Goal: Transaction & Acquisition: Book appointment/travel/reservation

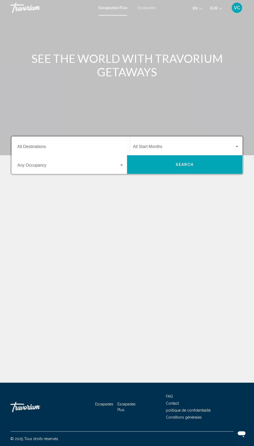
click at [177, 145] on span "Widget de recherche" at bounding box center [183, 147] width 101 height 5
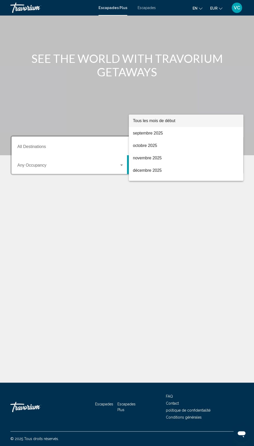
scroll to position [44, 0]
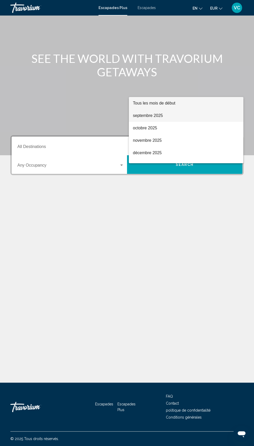
click at [143, 115] on font "septembre 2025" at bounding box center [148, 115] width 30 height 4
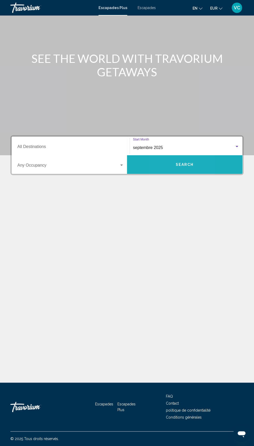
click at [163, 155] on button "Search" at bounding box center [184, 164] width 115 height 19
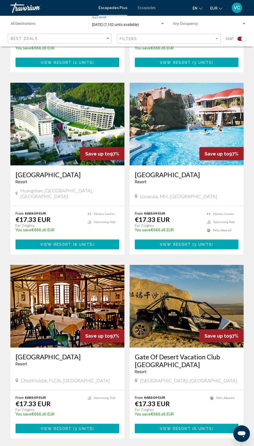
scroll to position [837, 0]
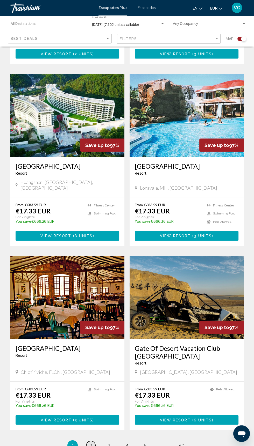
click at [90, 442] on span "2" at bounding box center [90, 445] width 3 height 6
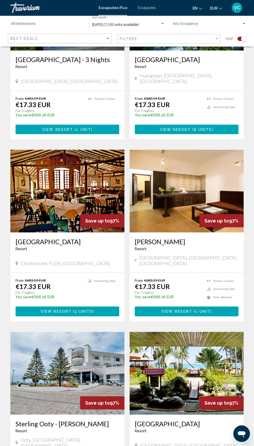
scroll to position [829, 0]
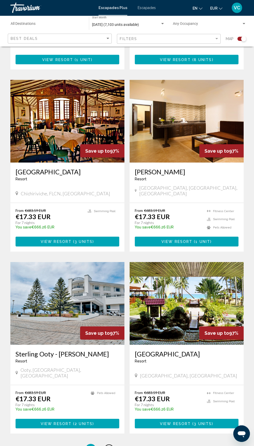
click at [111, 445] on link "page 3" at bounding box center [108, 449] width 9 height 9
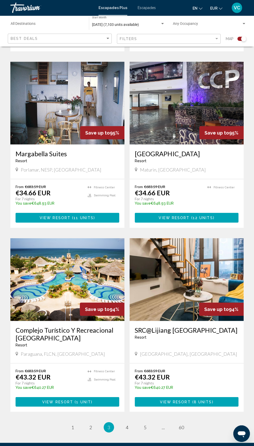
scroll to position [845, 0]
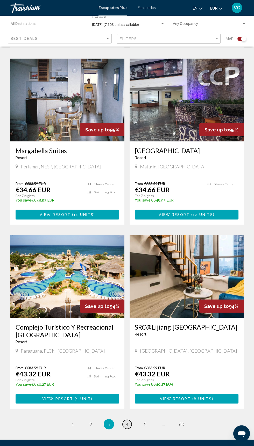
click at [127, 421] on span "4" at bounding box center [126, 424] width 3 height 6
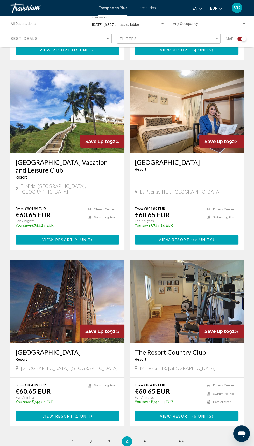
scroll to position [844, 0]
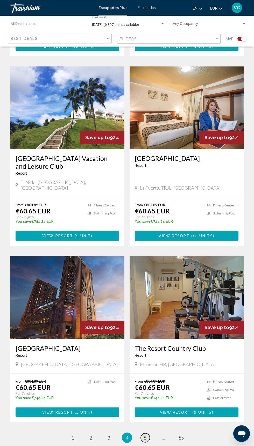
click at [144, 435] on span "5" at bounding box center [145, 438] width 3 height 6
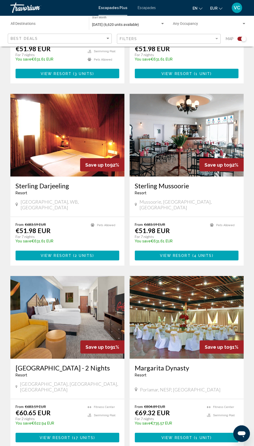
scroll to position [837, 0]
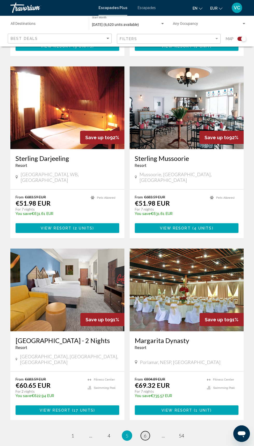
click at [145, 433] on span "6" at bounding box center [145, 436] width 3 height 6
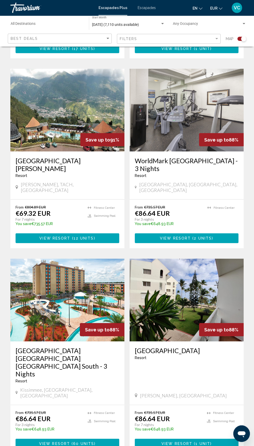
scroll to position [852, 0]
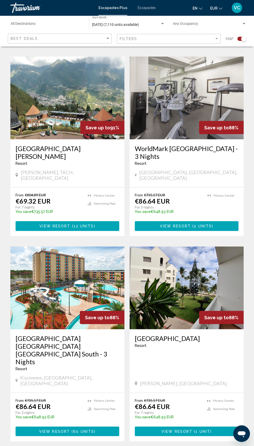
click at [176, 263] on img "Contenu principal" at bounding box center [186, 287] width 114 height 83
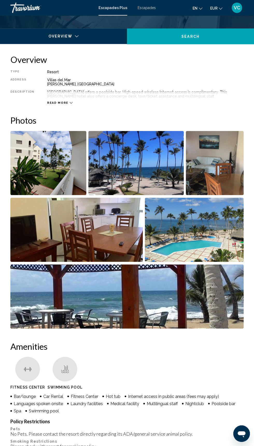
scroll to position [232, 0]
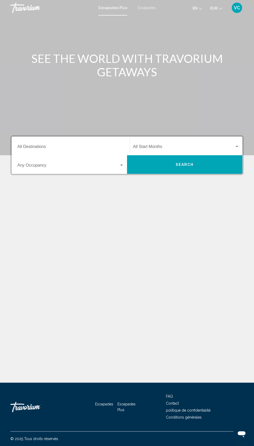
click at [170, 147] on span "Widget de recherche" at bounding box center [183, 147] width 101 height 5
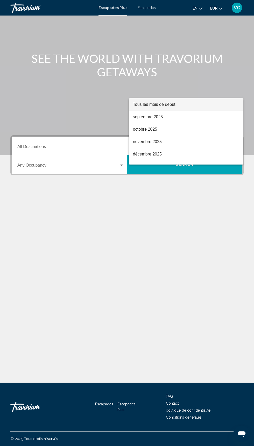
scroll to position [44, 0]
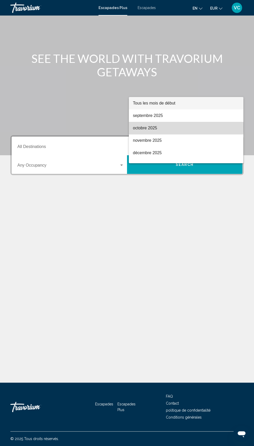
click at [154, 127] on font "octobre 2025" at bounding box center [145, 128] width 24 height 4
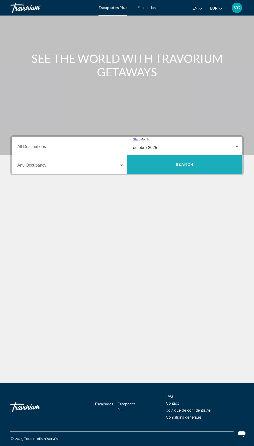
click at [193, 163] on span "Search" at bounding box center [184, 165] width 18 height 4
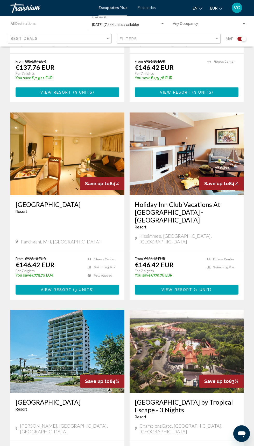
scroll to position [868, 0]
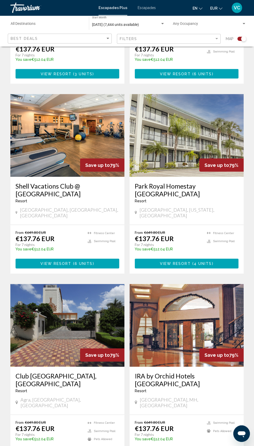
scroll to position [830, 0]
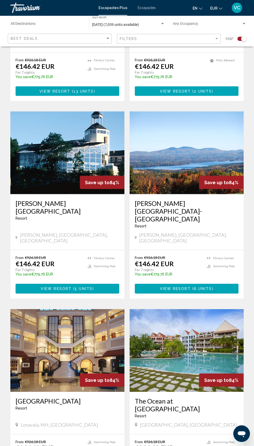
scroll to position [792, 0]
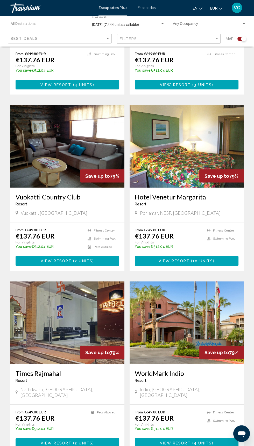
scroll to position [829, 0]
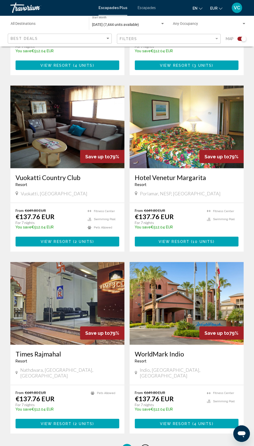
click at [145, 446] on span "5" at bounding box center [145, 449] width 3 height 6
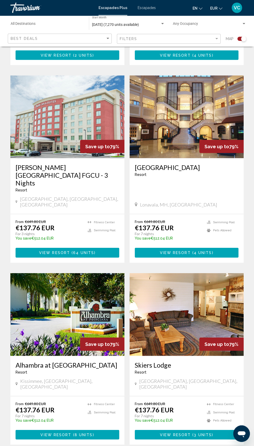
scroll to position [868, 0]
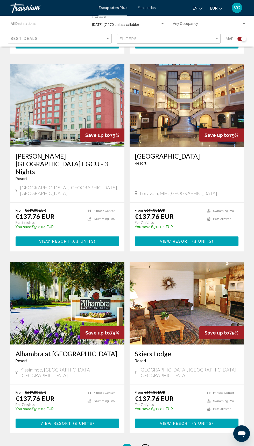
click at [144, 446] on span "6" at bounding box center [145, 449] width 3 height 6
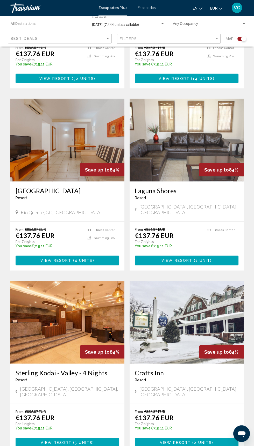
scroll to position [845, 0]
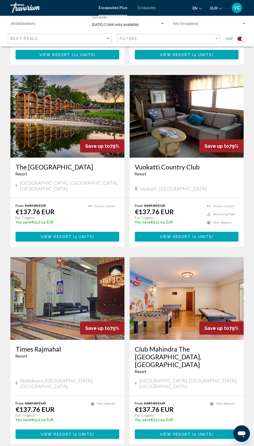
scroll to position [860, 0]
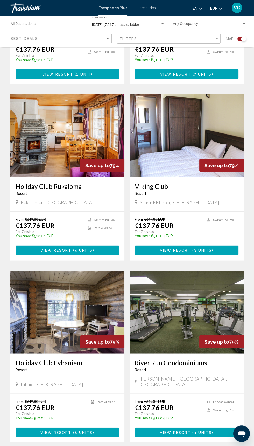
scroll to position [837, 0]
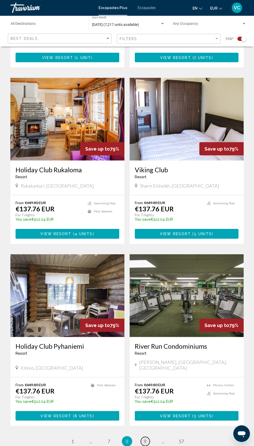
click at [148, 437] on link "page 9" at bounding box center [144, 441] width 9 height 9
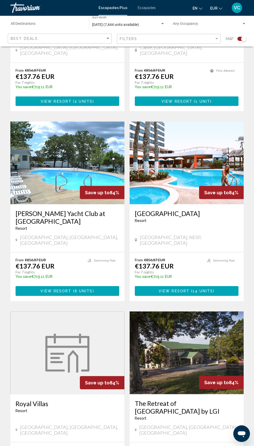
scroll to position [837, 0]
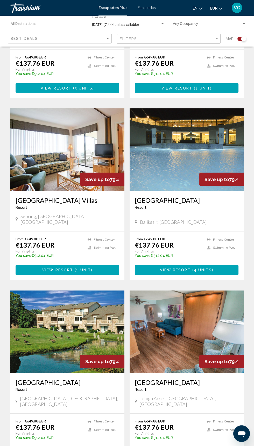
scroll to position [807, 0]
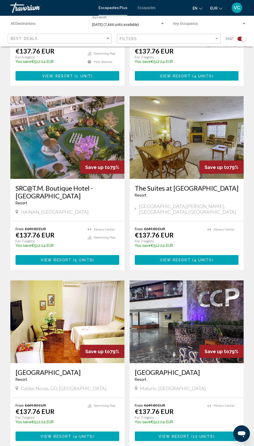
scroll to position [829, 0]
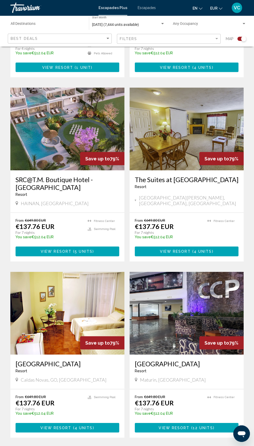
click at [146, 446] on span "12" at bounding box center [144, 453] width 5 height 6
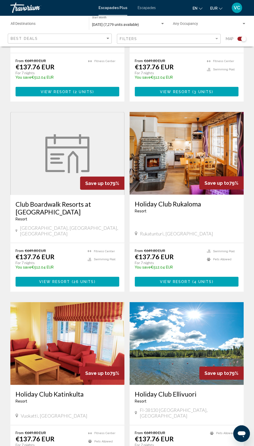
scroll to position [845, 0]
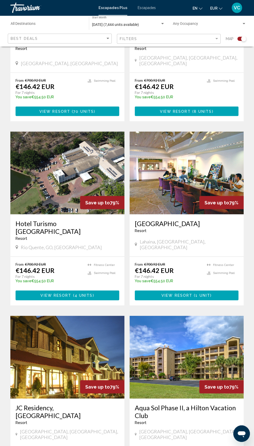
scroll to position [799, 0]
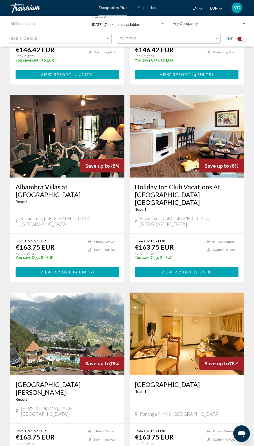
scroll to position [852, 0]
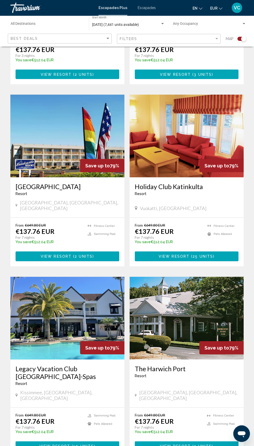
scroll to position [837, 0]
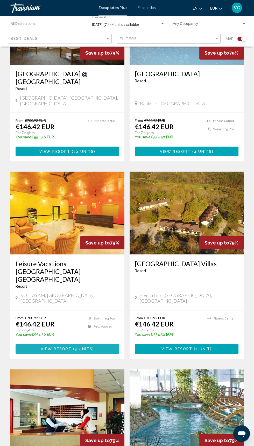
scroll to position [844, 0]
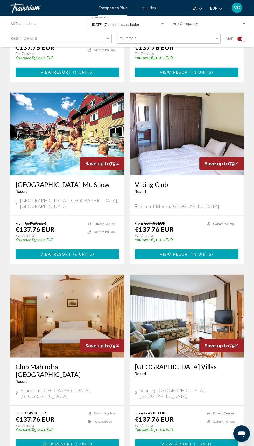
scroll to position [844, 0]
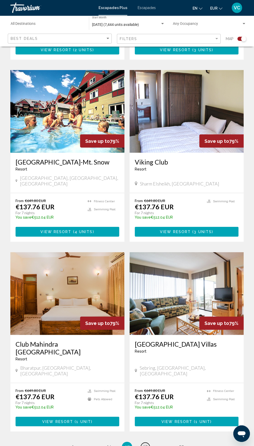
click at [145, 444] on span "18" at bounding box center [144, 447] width 5 height 6
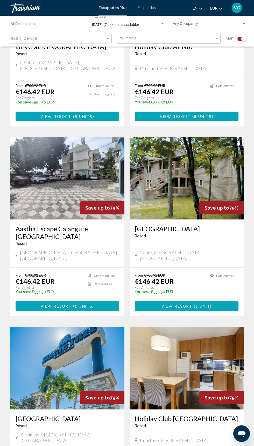
scroll to position [837, 0]
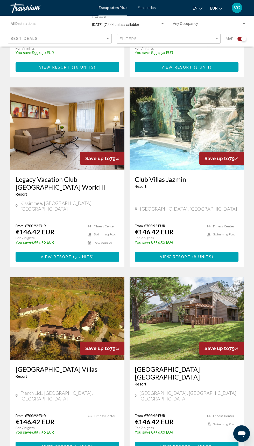
scroll to position [845, 0]
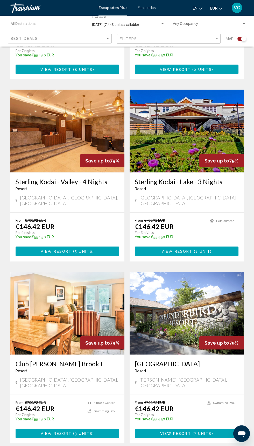
scroll to position [837, 0]
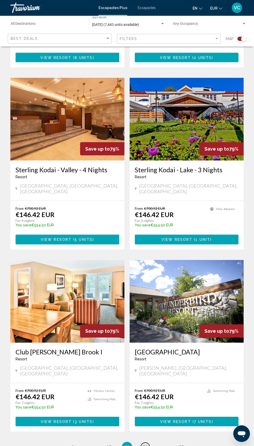
click at [145, 444] on span "21" at bounding box center [144, 447] width 5 height 6
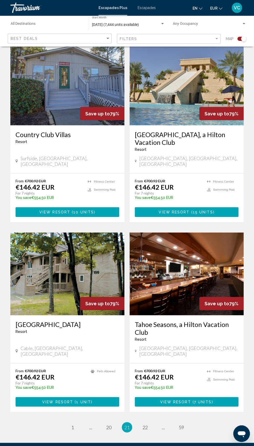
scroll to position [896, 0]
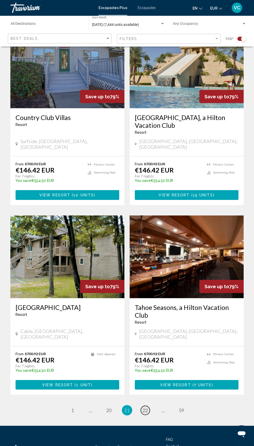
click at [145, 408] on span "22" at bounding box center [144, 411] width 5 height 6
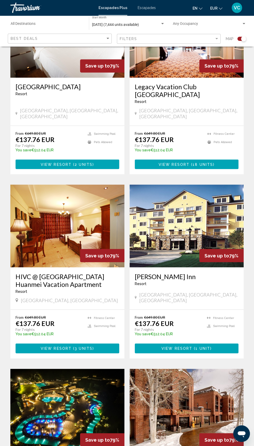
scroll to position [860, 0]
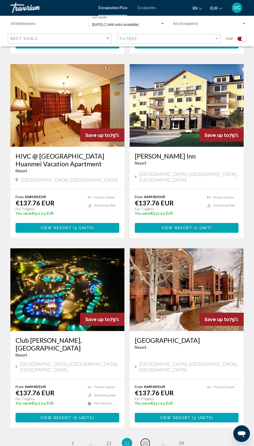
click at [144, 440] on span "23" at bounding box center [144, 443] width 5 height 6
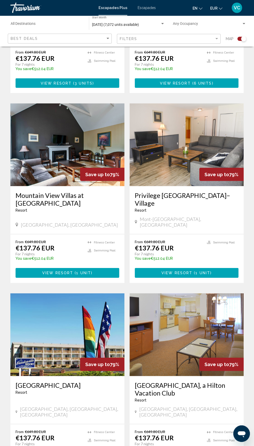
scroll to position [852, 0]
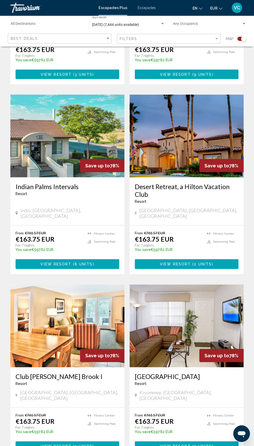
scroll to position [844, 0]
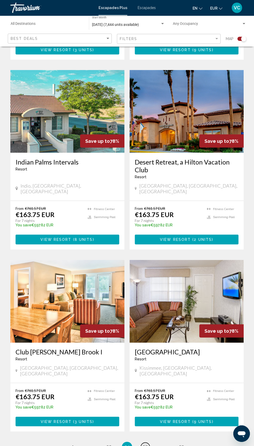
click at [145, 444] on span "25" at bounding box center [144, 447] width 5 height 6
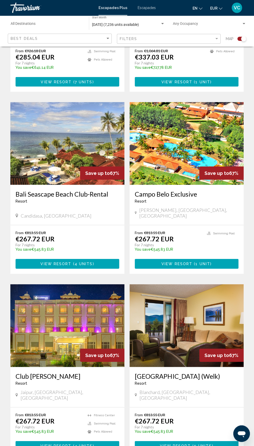
scroll to position [829, 0]
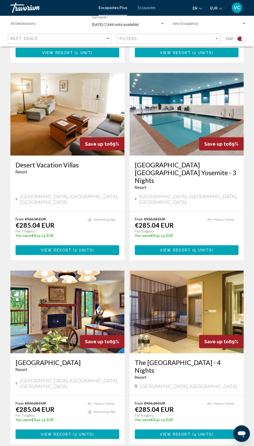
scroll to position [837, 0]
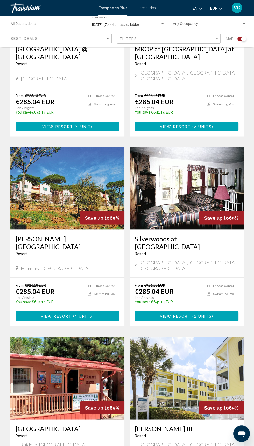
scroll to position [837, 0]
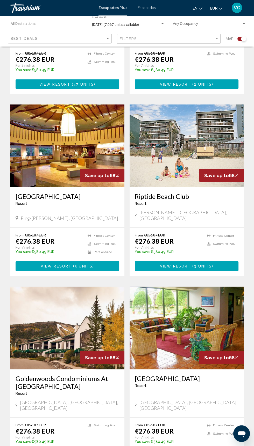
scroll to position [852, 0]
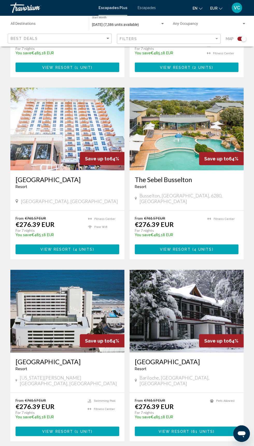
scroll to position [829, 0]
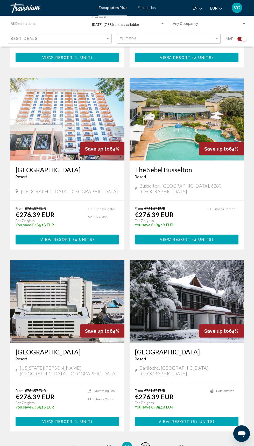
click at [145, 444] on span "30" at bounding box center [144, 447] width 5 height 6
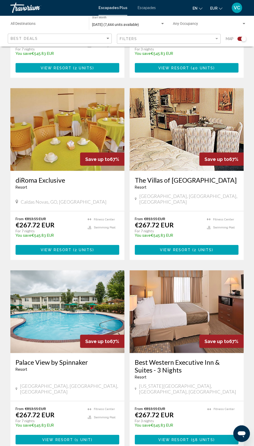
scroll to position [844, 0]
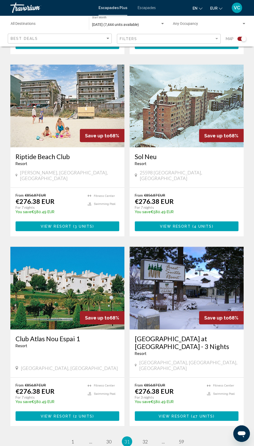
scroll to position [836, 0]
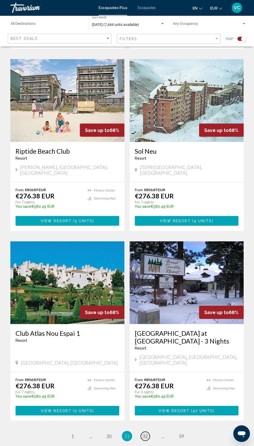
click at [145, 433] on span "32" at bounding box center [144, 436] width 5 height 6
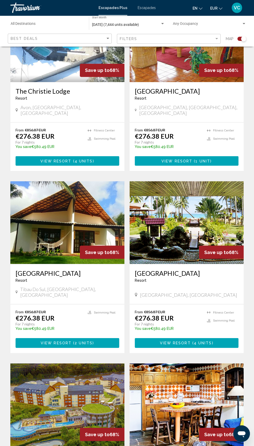
scroll to position [844, 0]
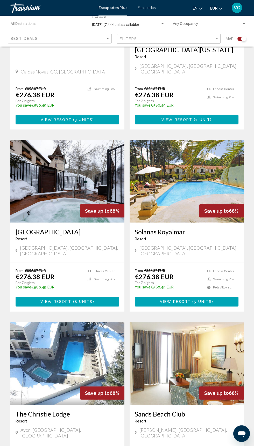
scroll to position [798, 0]
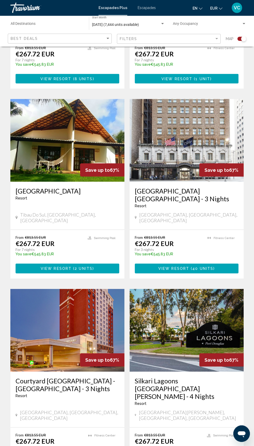
scroll to position [860, 0]
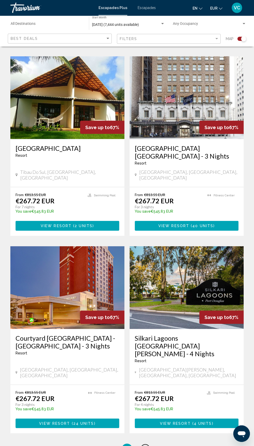
click at [145, 446] on span "36" at bounding box center [144, 449] width 5 height 6
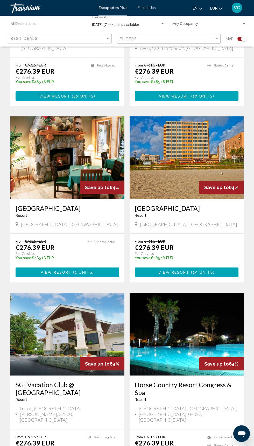
scroll to position [860, 0]
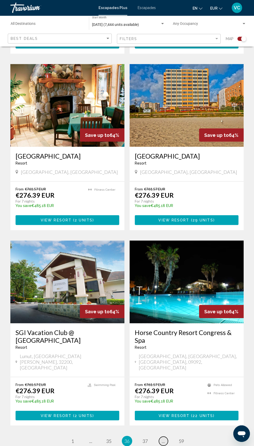
click at [161, 437] on link "page ..." at bounding box center [163, 441] width 9 height 9
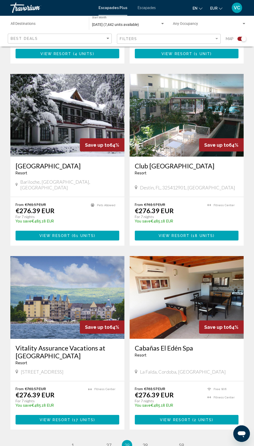
scroll to position [837, 0]
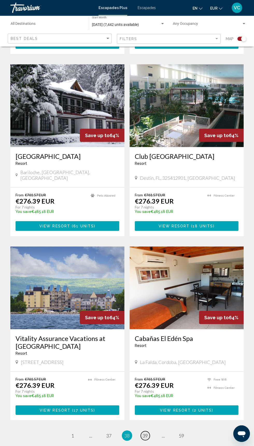
click at [146, 433] on span "39" at bounding box center [144, 436] width 5 height 6
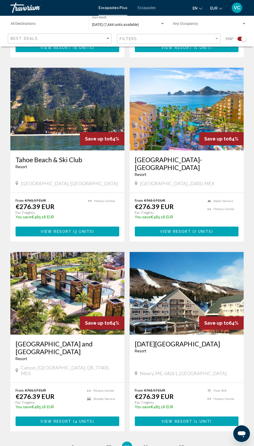
scroll to position [844, 0]
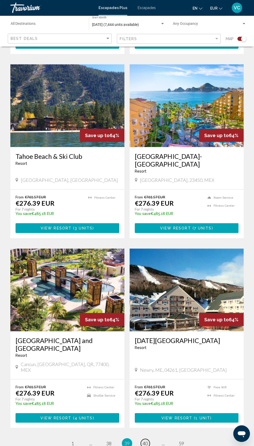
click at [146, 440] on span "40" at bounding box center [144, 443] width 5 height 6
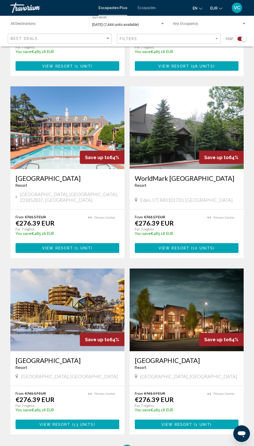
scroll to position [837, 0]
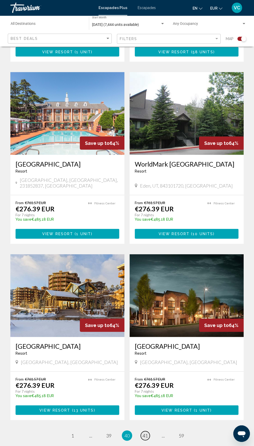
click at [145, 433] on span "41" at bounding box center [144, 436] width 5 height 6
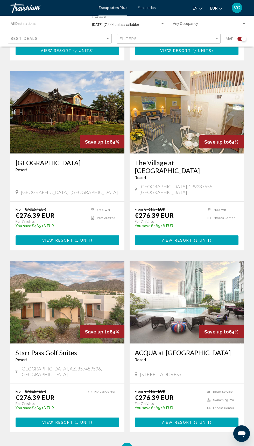
scroll to position [837, 0]
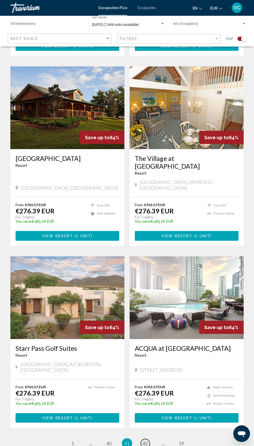
click at [147, 439] on link "page 42" at bounding box center [144, 443] width 9 height 9
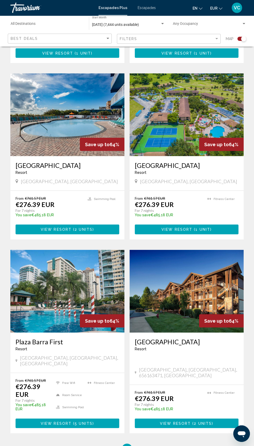
scroll to position [856, 0]
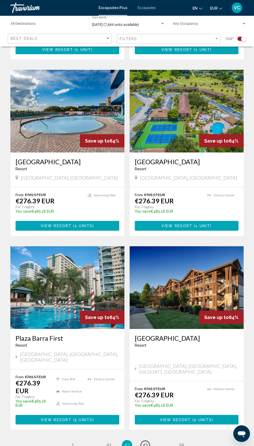
click at [145, 442] on span "43" at bounding box center [144, 445] width 5 height 6
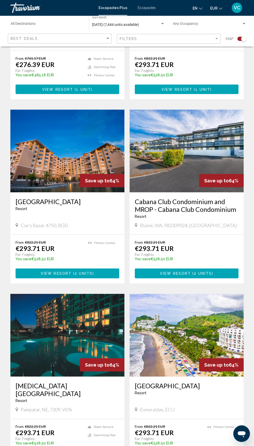
scroll to position [844, 0]
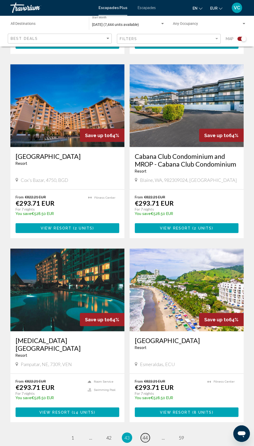
click at [146, 435] on span "44" at bounding box center [144, 438] width 5 height 6
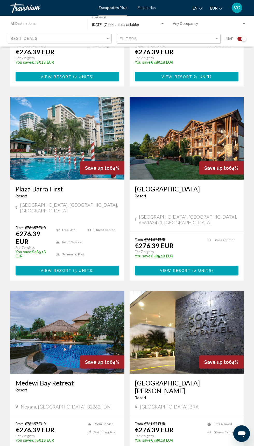
scroll to position [848, 0]
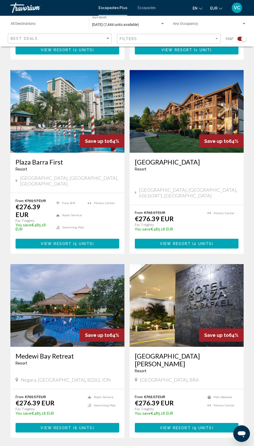
click at [145, 446] on span "45" at bounding box center [144, 453] width 5 height 6
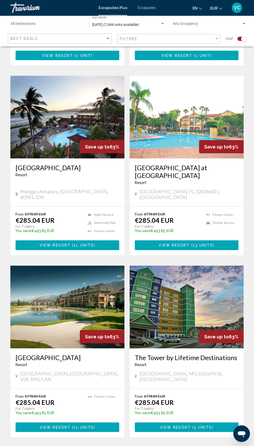
scroll to position [848, 0]
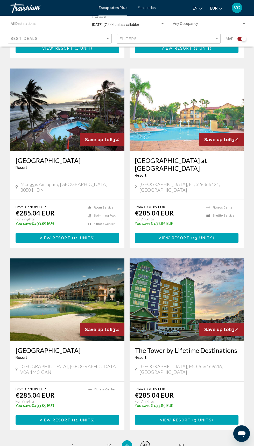
click at [145, 442] on span "46" at bounding box center [144, 445] width 5 height 6
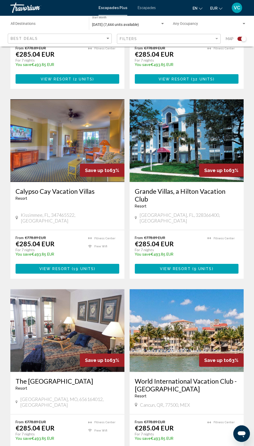
scroll to position [837, 0]
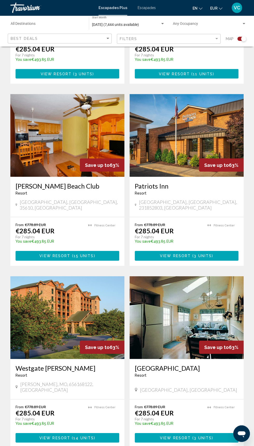
scroll to position [837, 0]
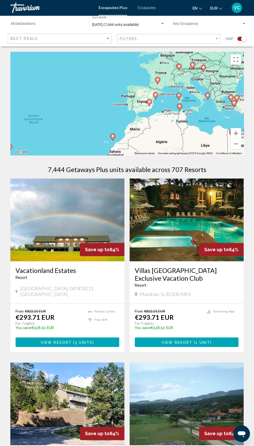
type input "**********"
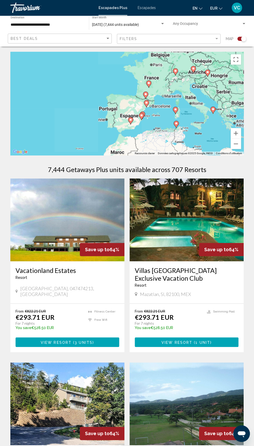
click at [157, 80] on div "Pour activer le glissement avec le clavier, appuyez sur Alt+Entrée. Une fois ce…" at bounding box center [126, 103] width 233 height 103
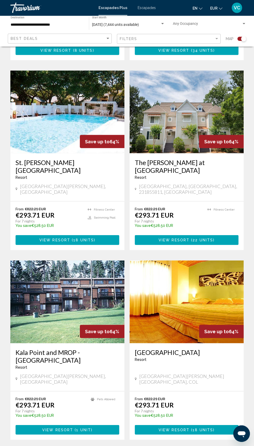
scroll to position [852, 0]
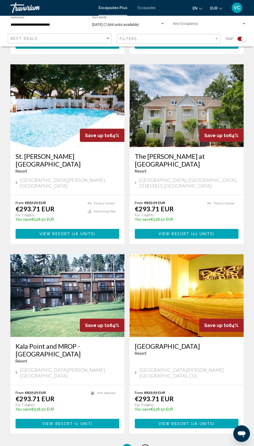
click at [145, 446] on span "49" at bounding box center [144, 449] width 5 height 6
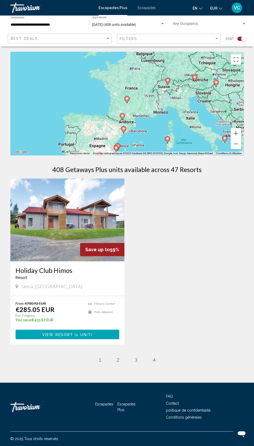
click at [125, 23] on div "[DATE] (408 units available) Start Month All Start Months" at bounding box center [128, 23] width 73 height 14
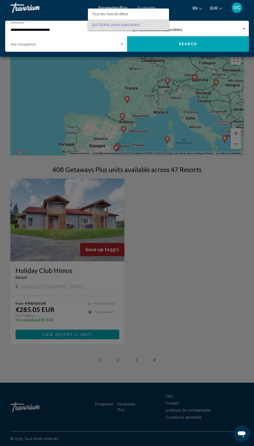
click at [49, 25] on div at bounding box center [127, 223] width 254 height 446
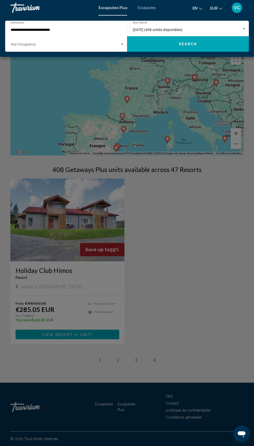
click at [168, 19] on div "**********" at bounding box center [127, 36] width 254 height 41
click at [161, 23] on div "[DATE] (408 unités disponibles) Start Month All Start Months" at bounding box center [188, 28] width 113 height 14
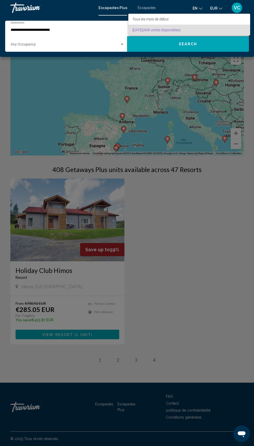
click at [199, 266] on div at bounding box center [127, 223] width 254 height 446
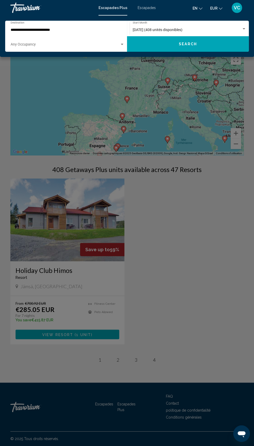
click at [165, 30] on span "[DATE] (408 unités disponibles)" at bounding box center [157, 30] width 50 height 4
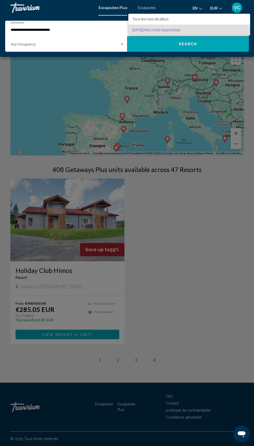
click at [199, 40] on div at bounding box center [127, 223] width 254 height 446
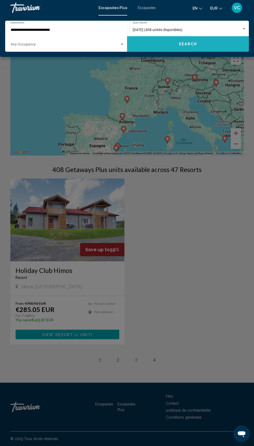
click at [207, 47] on button "Search" at bounding box center [188, 44] width 122 height 16
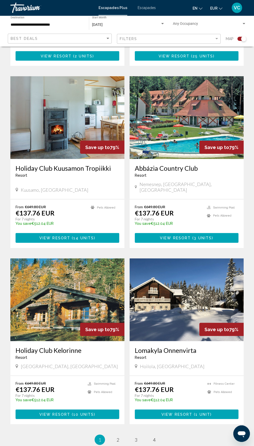
scroll to position [829, 0]
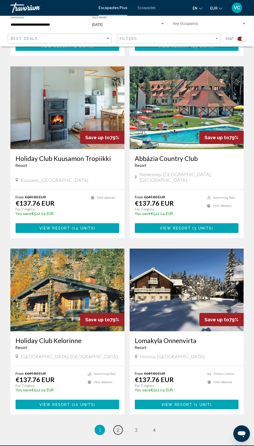
click at [115, 425] on link "page 2" at bounding box center [117, 429] width 9 height 9
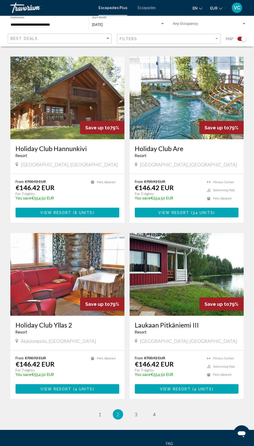
scroll to position [837, 0]
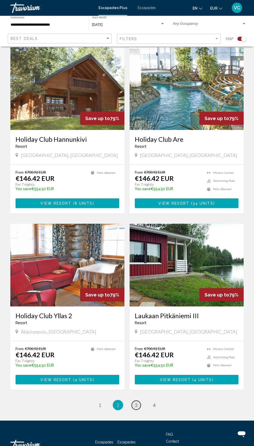
click at [136, 408] on span "3" at bounding box center [136, 405] width 3 height 6
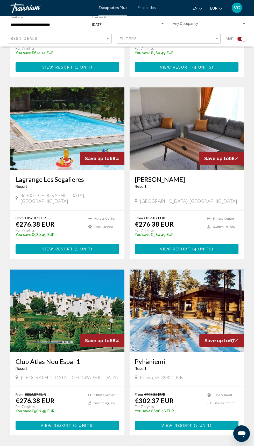
scroll to position [829, 0]
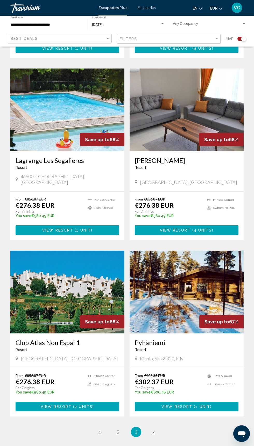
click at [164, 427] on ul "3 / 4 page 1 page 2 You're on page 3 page 4" at bounding box center [126, 432] width 233 height 10
click at [155, 427] on link "page 4" at bounding box center [154, 431] width 9 height 9
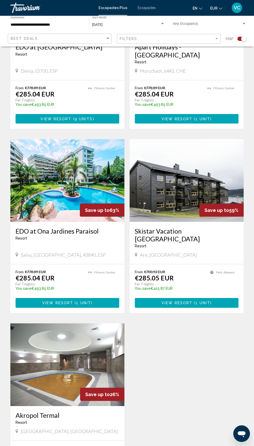
scroll to position [844, 0]
